Goal: Task Accomplishment & Management: Complete application form

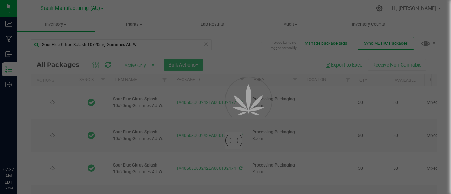
type input "[DATE]"
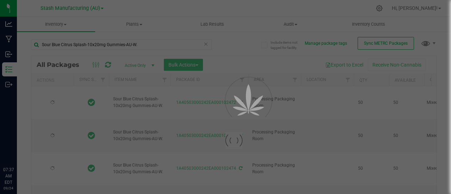
type input "[DATE]"
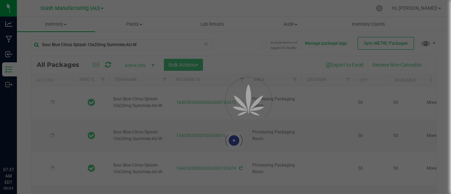
type input "[DATE]"
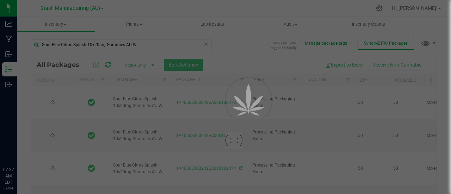
type input "[DATE]"
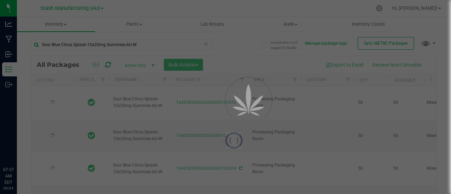
type input "[DATE]"
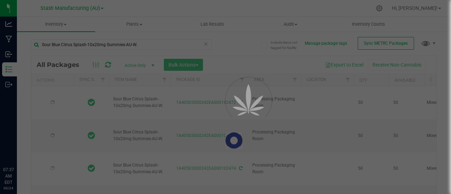
type input "[DATE]"
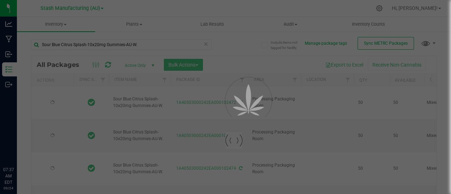
type input "[DATE]"
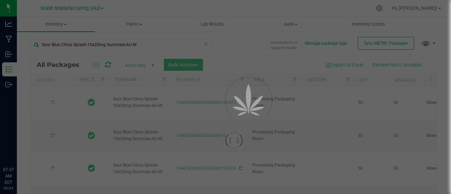
type input "[DATE]"
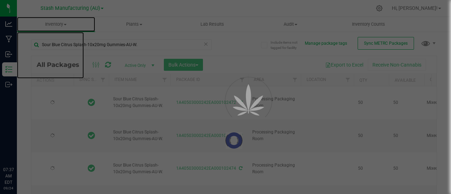
click at [65, 24] on span at bounding box center [65, 24] width 3 height 1
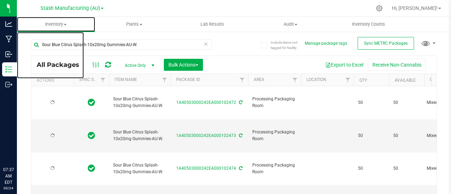
type input "[DATE]"
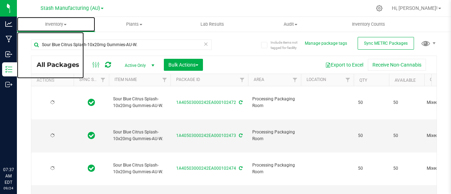
type input "[DATE]"
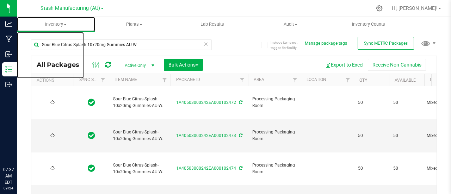
type input "[DATE]"
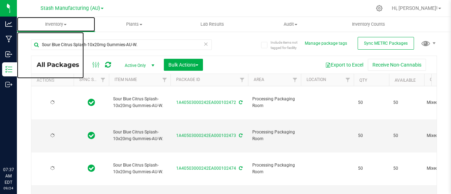
type input "[DATE]"
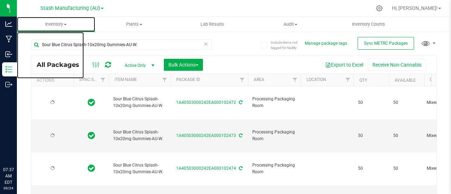
type input "[DATE]"
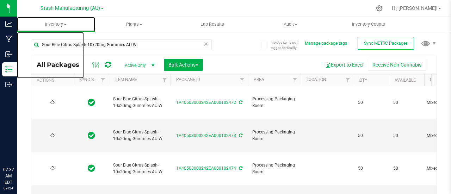
type input "[DATE]"
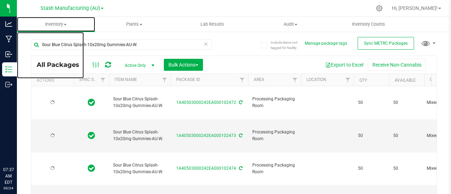
type input "[DATE]"
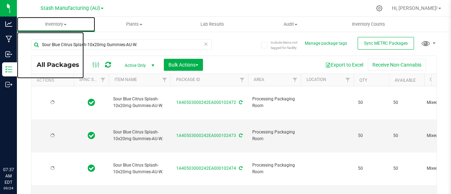
type input "[DATE]"
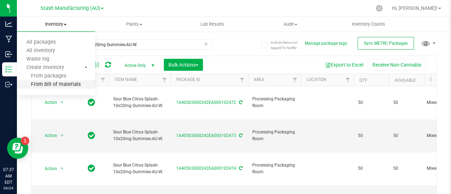
click at [56, 84] on span "From bill of materials" at bounding box center [49, 85] width 64 height 6
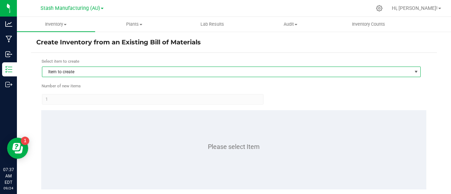
click at [99, 67] on span "Item to create" at bounding box center [226, 72] width 369 height 10
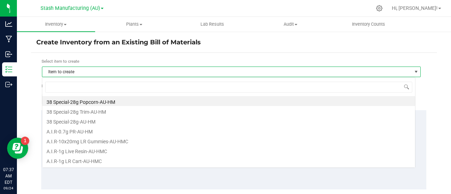
scroll to position [11, 373]
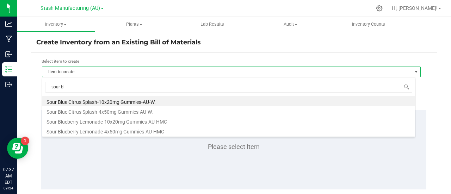
type input "sour blu"
click at [128, 102] on li "Sour Blue Citrus Splash-10x20mg Gummies-AU-W." at bounding box center [228, 101] width 373 height 10
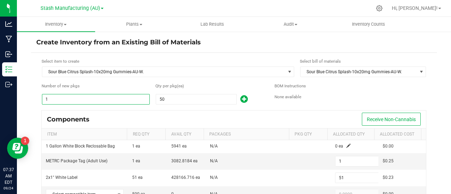
click at [60, 98] on input "1" at bounding box center [95, 99] width 107 height 10
type input "2"
type input "102"
type input "18"
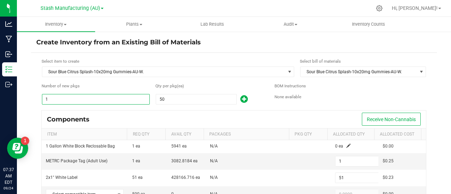
type input "2"
type input "100"
type input "2"
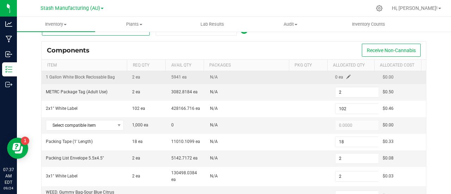
scroll to position [70, 0]
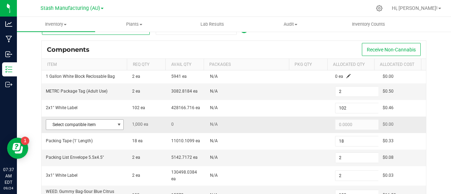
type input "2"
click at [116, 125] on span at bounding box center [119, 125] width 6 height 6
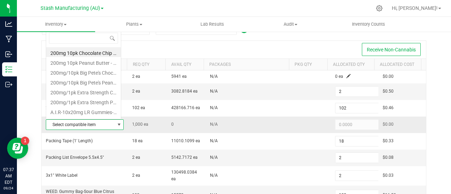
scroll to position [11, 74]
type input "sour blue"
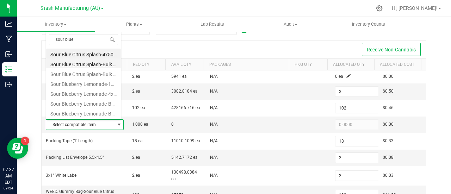
click at [96, 65] on li "Sour Blue Citrus Splash-Bulk 20mg Gummies-AU-W." at bounding box center [83, 63] width 75 height 10
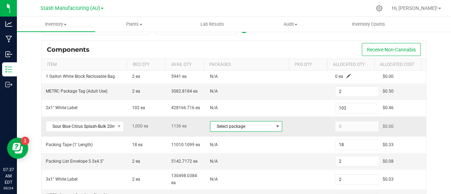
click at [275, 126] on span at bounding box center [278, 127] width 6 height 6
click at [245, 156] on li "1A40503000242EA000101497 (SBC20mgWEED.[DATE])" at bounding box center [240, 156] width 69 height 10
type input "1,000"
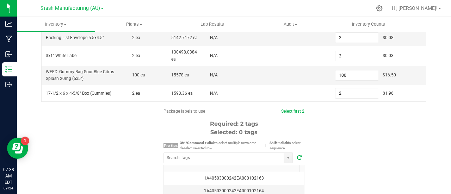
scroll to position [194, 0]
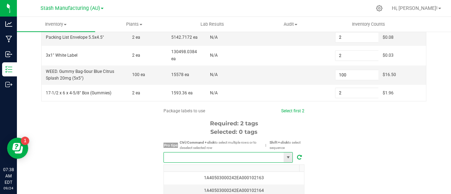
click at [239, 155] on input "NO DATA FOUND" at bounding box center [224, 157] width 120 height 10
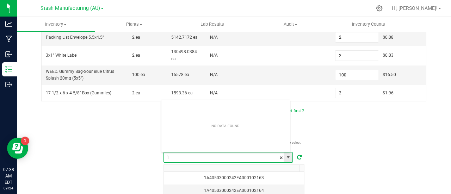
scroll to position [11, 130]
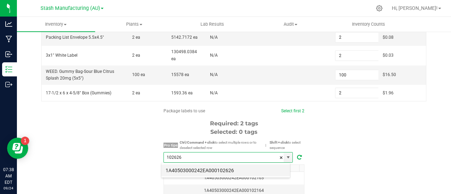
click at [236, 166] on li "1A40503000242EA000102626" at bounding box center [225, 170] width 129 height 12
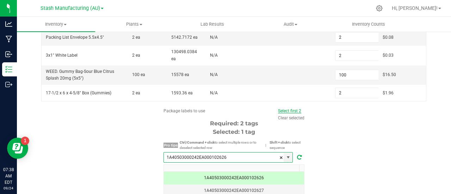
type input "1A40503000242EA000102626"
click at [288, 110] on link "Select first 2" at bounding box center [289, 110] width 23 height 5
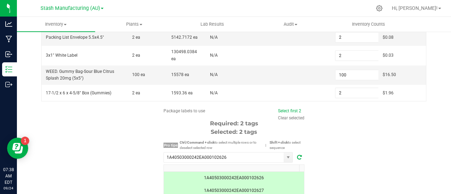
scroll to position [270, 0]
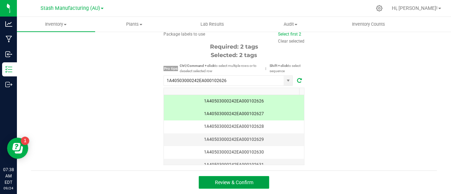
click at [230, 185] on span "Review & Confirm" at bounding box center [234, 183] width 38 height 6
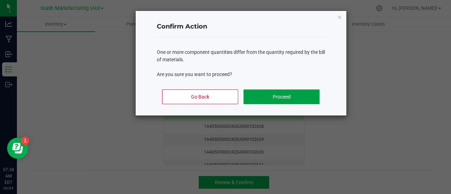
click at [281, 94] on button "Proceed" at bounding box center [281, 96] width 76 height 15
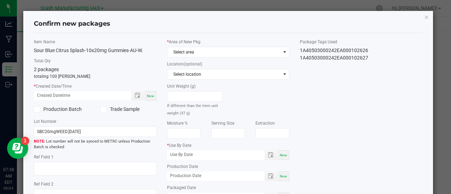
type input "[DATE]"
click at [148, 94] on span "Now" at bounding box center [150, 96] width 7 height 4
type input "[DATE] 07:38 AM"
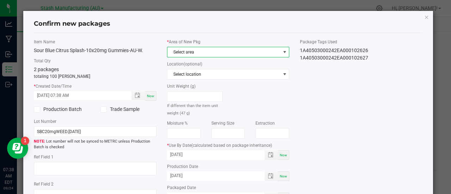
click at [275, 53] on span "Select area" at bounding box center [223, 52] width 113 height 10
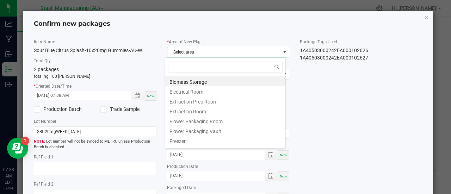
scroll to position [11, 121]
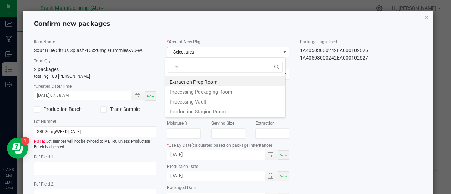
type input "pro"
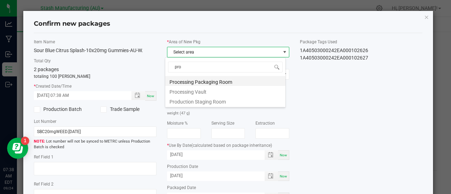
click at [212, 82] on li "Processing Packaging Room" at bounding box center [225, 81] width 120 height 10
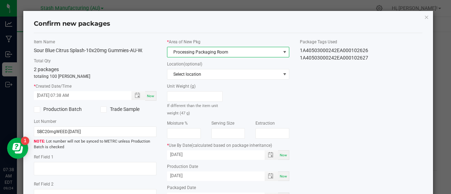
scroll to position [82, 0]
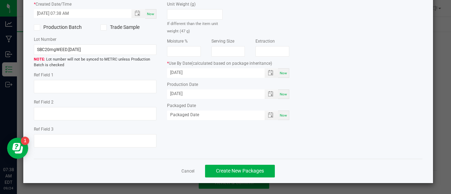
click at [280, 115] on span "Now" at bounding box center [283, 115] width 7 height 4
type input "[DATE]"
click at [240, 170] on span "Create New Packages" at bounding box center [240, 171] width 48 height 6
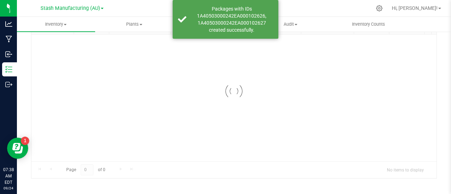
scroll to position [52, 0]
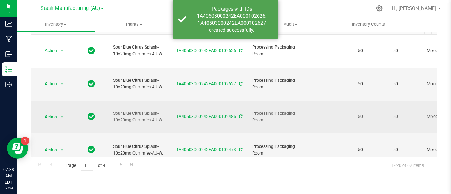
type input "[DATE]"
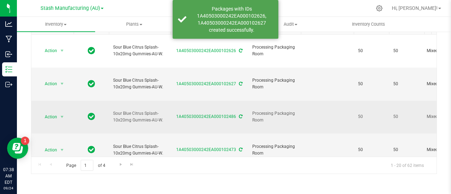
type input "[DATE]"
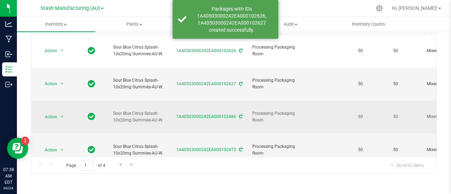
type input "[DATE]"
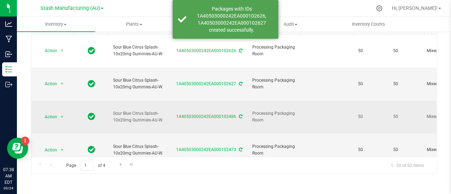
type input "[DATE]"
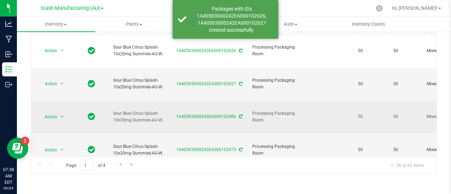
type input "[DATE]"
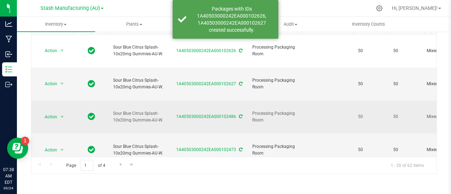
type input "[DATE]"
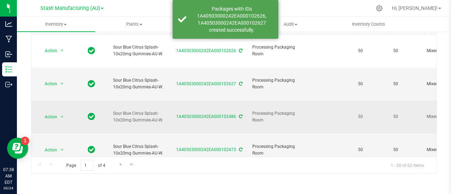
type input "[DATE]"
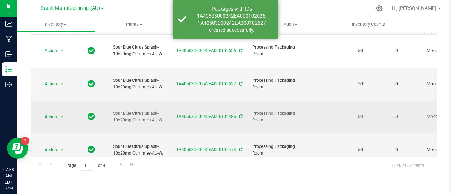
type input "[DATE]"
